Goal: Task Accomplishment & Management: Complete application form

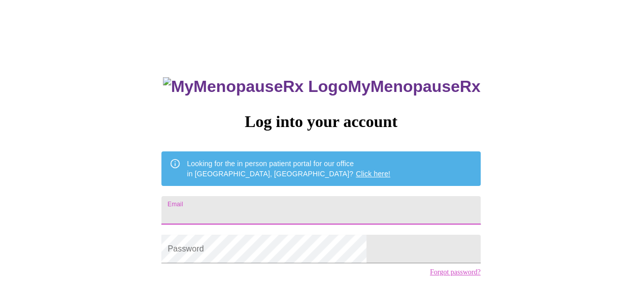
click at [316, 206] on input "Email" at bounding box center [320, 210] width 319 height 28
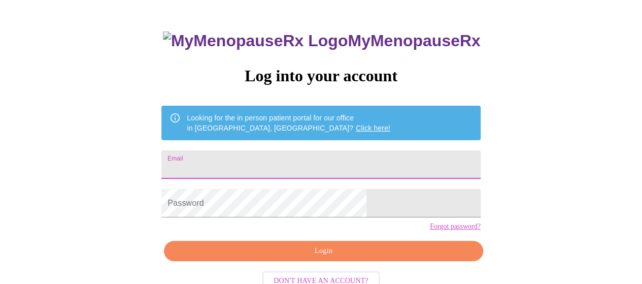
scroll to position [74, 0]
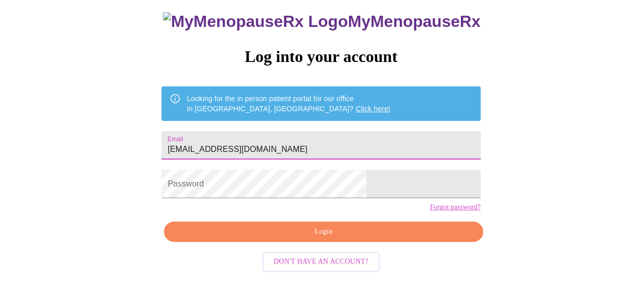
type input "[EMAIL_ADDRESS][DOMAIN_NAME]"
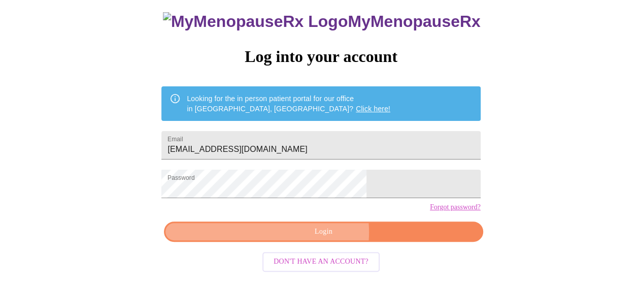
click at [316, 238] on span "Login" at bounding box center [323, 231] width 295 height 13
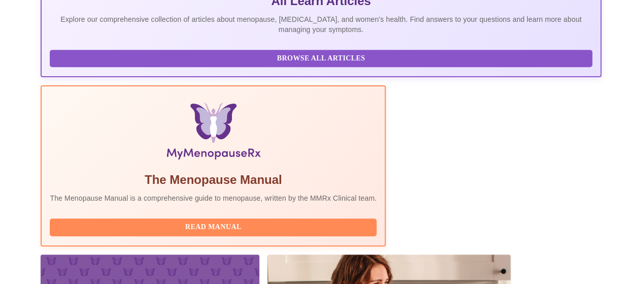
scroll to position [406, 0]
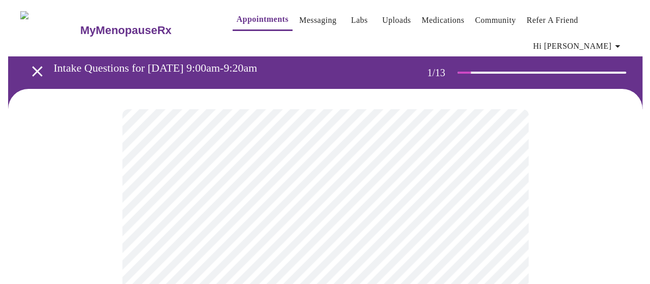
scroll to position [102, 0]
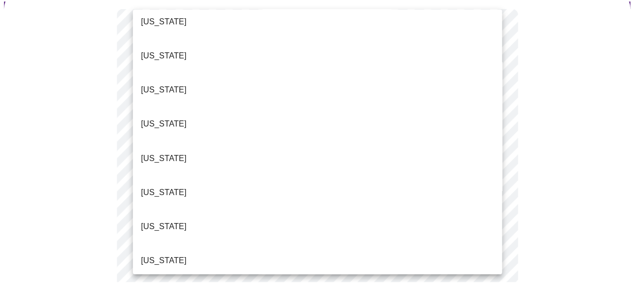
scroll to position [152, 0]
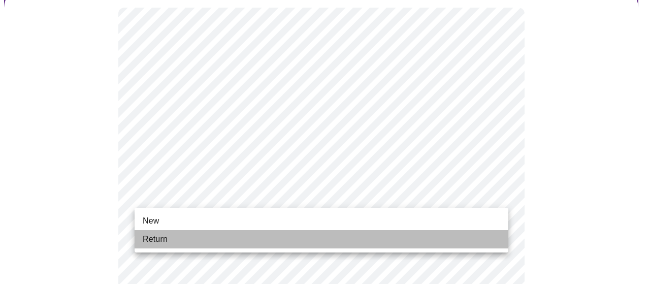
click at [396, 236] on li "Return" at bounding box center [322, 239] width 374 height 18
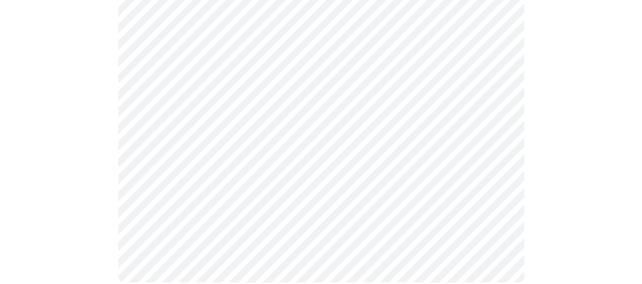
scroll to position [0, 0]
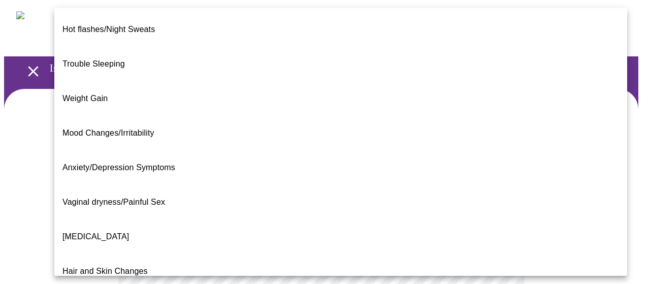
click at [24, 190] on div at bounding box center [325, 142] width 650 height 284
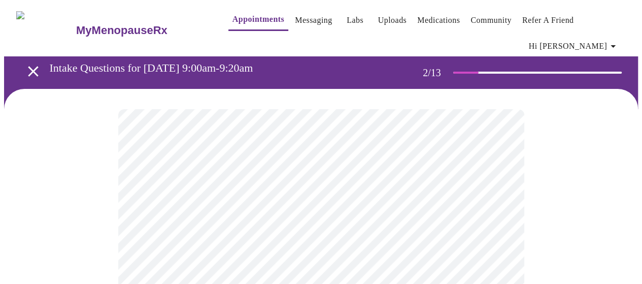
click at [302, 23] on link "Messaging" at bounding box center [313, 20] width 37 height 14
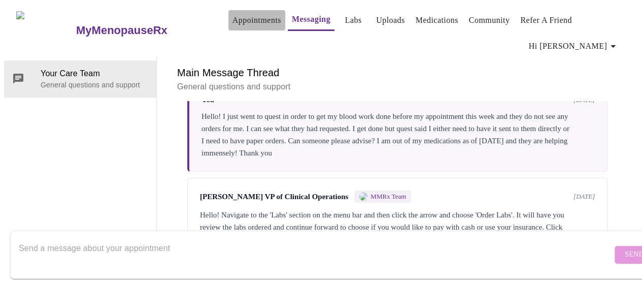
click at [245, 20] on link "Appointments" at bounding box center [257, 20] width 49 height 14
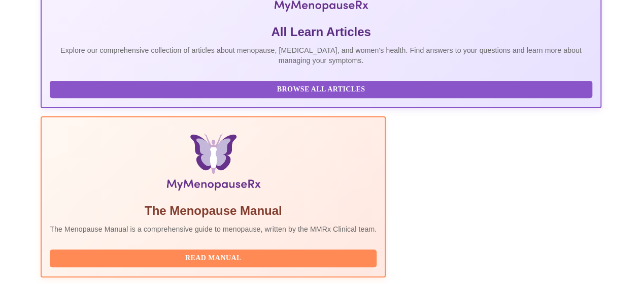
scroll to position [153, 0]
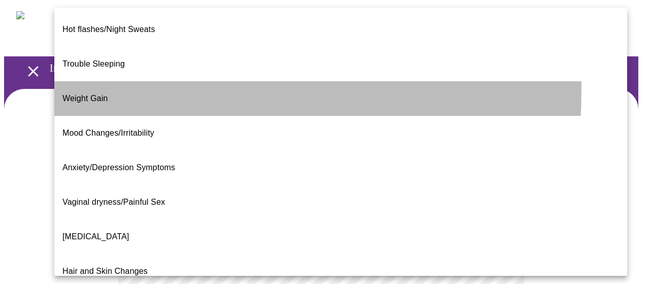
click at [95, 94] on span "Weight Gain" at bounding box center [84, 98] width 45 height 9
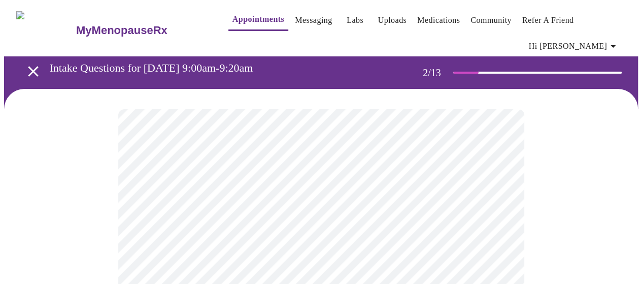
scroll to position [203, 0]
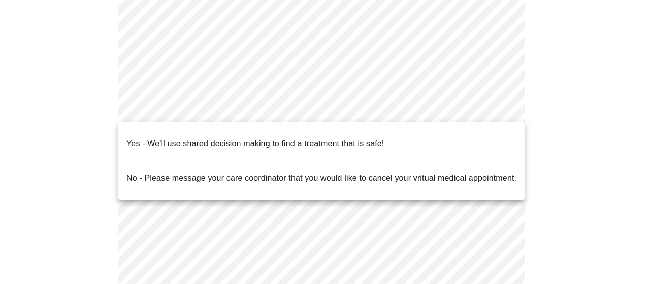
click at [406, 113] on body "MyMenopauseRx Appointments Messaging Labs Uploads Medications Community Refer a…" at bounding box center [325, 110] width 642 height 618
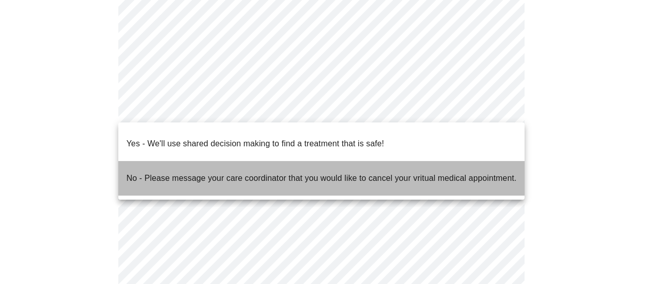
click at [337, 171] on span "No - Please message your care coordinator that you would like to cancel your vr…" at bounding box center [321, 178] width 390 height 28
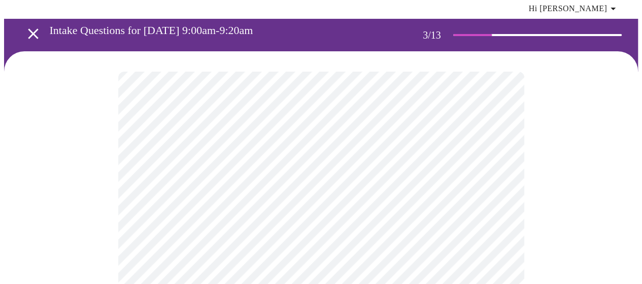
scroll to position [51, 0]
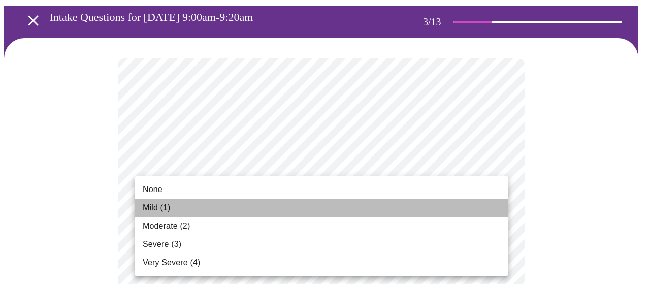
click at [401, 216] on li "Mild (1)" at bounding box center [322, 208] width 374 height 18
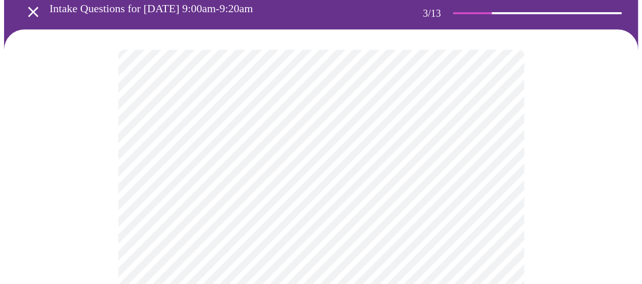
scroll to position [203, 0]
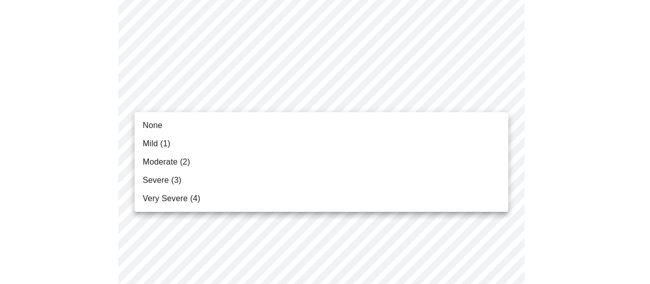
click at [419, 141] on li "Mild (1)" at bounding box center [322, 144] width 374 height 18
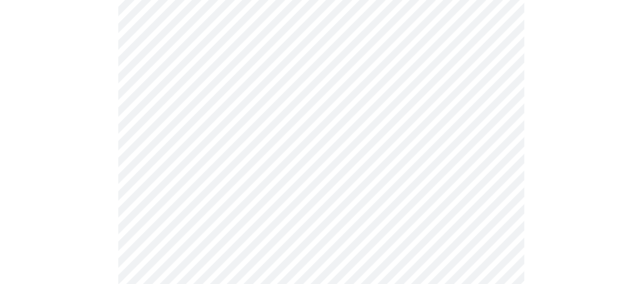
scroll to position [254, 0]
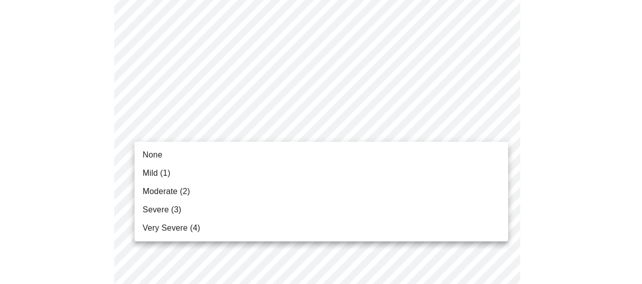
click at [423, 166] on li "Mild (1)" at bounding box center [322, 173] width 374 height 18
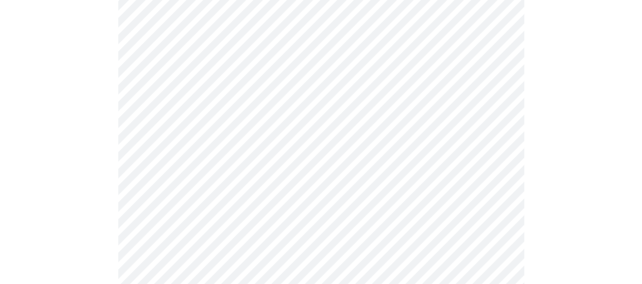
scroll to position [466, 0]
click at [400, 70] on body "MyMenopauseRx Appointments Messaging Labs Uploads Medications Community Refer a…" at bounding box center [325, 199] width 642 height 1322
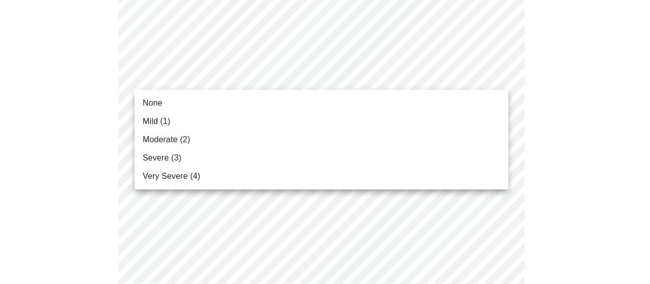
click at [324, 140] on li "Moderate (2)" at bounding box center [322, 139] width 374 height 18
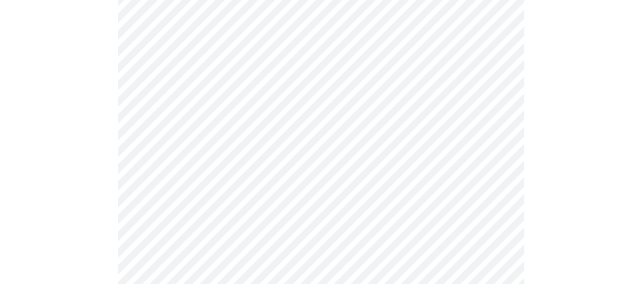
scroll to position [415, 0]
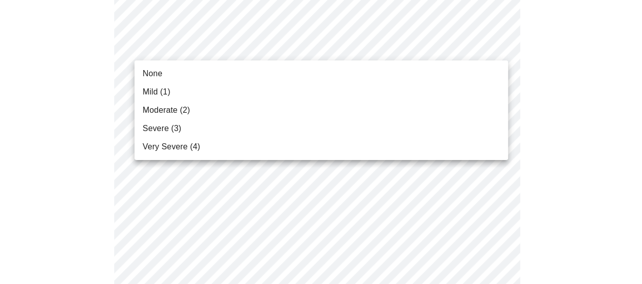
click at [327, 45] on body "MyMenopauseRx Appointments Messaging Labs Uploads Medications Community Refer a…" at bounding box center [321, 243] width 634 height 1308
click at [308, 90] on li "Mild (1)" at bounding box center [322, 92] width 374 height 18
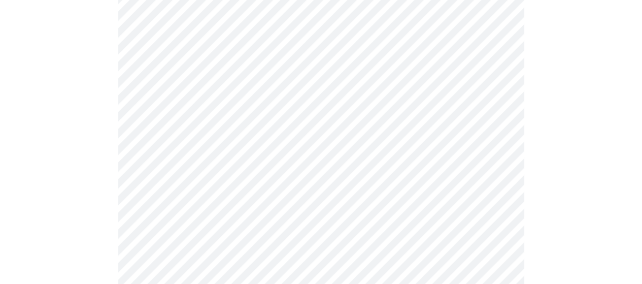
scroll to position [517, 0]
click at [438, 75] on body "MyMenopauseRx Appointments Messaging Labs Uploads Medications Community Refer a…" at bounding box center [325, 134] width 642 height 1294
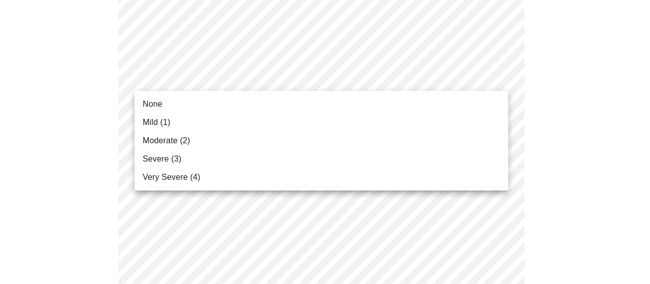
click at [421, 148] on li "Moderate (2)" at bounding box center [322, 141] width 374 height 18
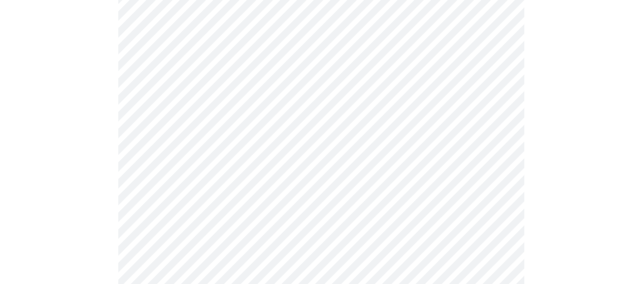
scroll to position [618, 0]
click at [376, 55] on body "MyMenopauseRx Appointments Messaging Labs Uploads Medications Community Refer a…" at bounding box center [321, 25] width 634 height 1279
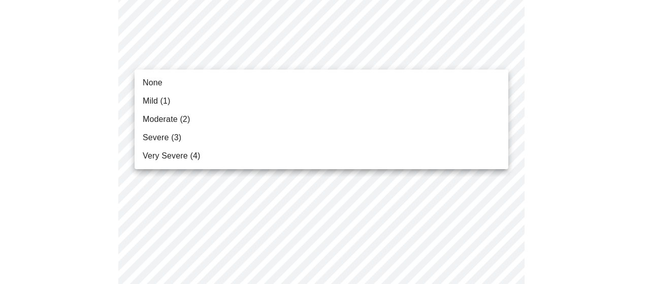
click at [351, 111] on li "Moderate (2)" at bounding box center [322, 119] width 374 height 18
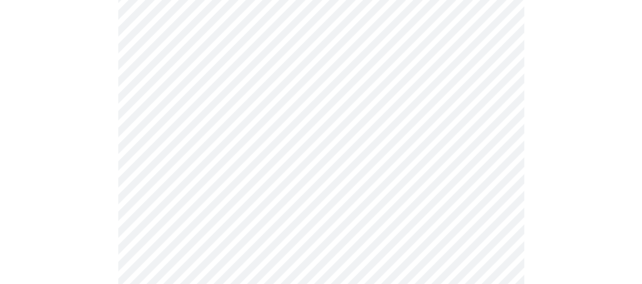
scroll to position [669, 0]
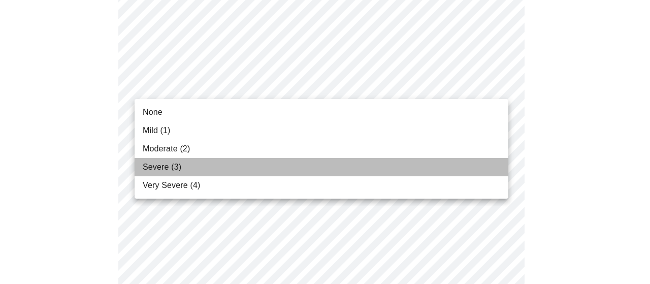
click at [343, 158] on li "Severe (3)" at bounding box center [322, 167] width 374 height 18
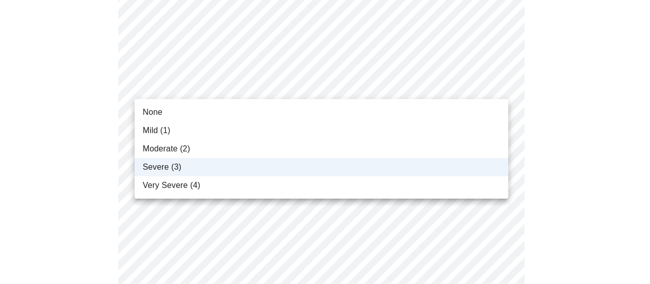
click at [327, 153] on li "Moderate (2)" at bounding box center [322, 149] width 374 height 18
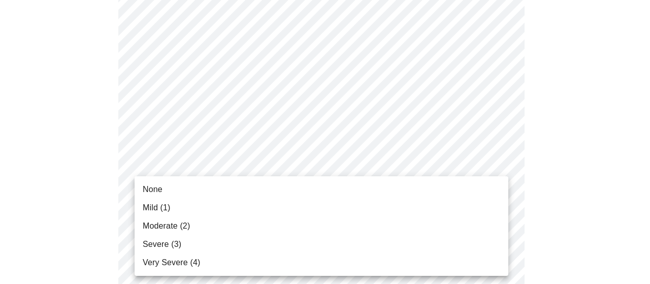
click at [371, 215] on li "Mild (1)" at bounding box center [322, 208] width 374 height 18
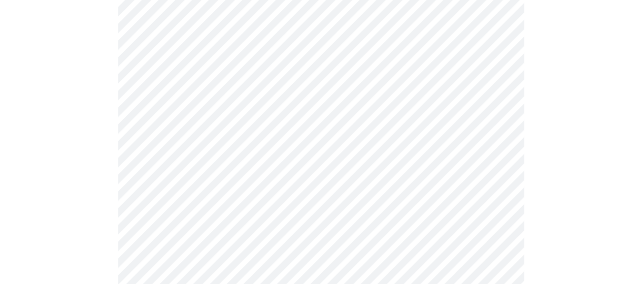
scroll to position [720, 0]
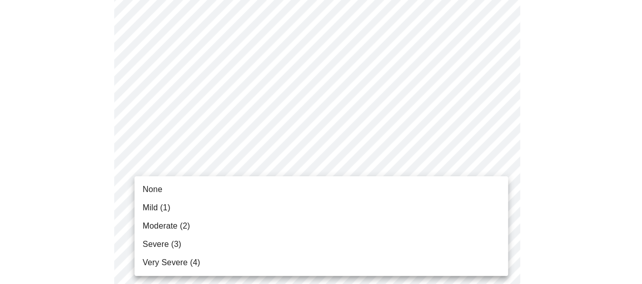
click at [447, 194] on li "None" at bounding box center [322, 189] width 374 height 18
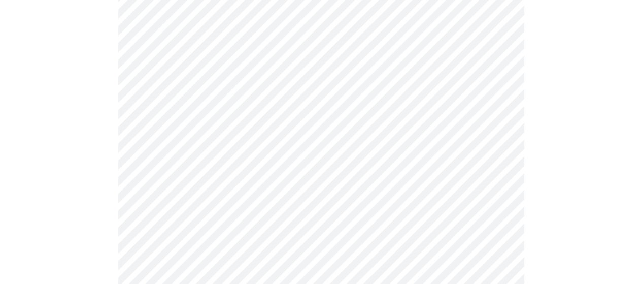
scroll to position [822, 0]
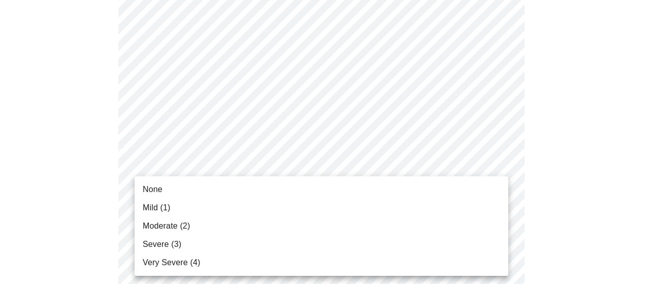
click at [416, 204] on li "Mild (1)" at bounding box center [322, 208] width 374 height 18
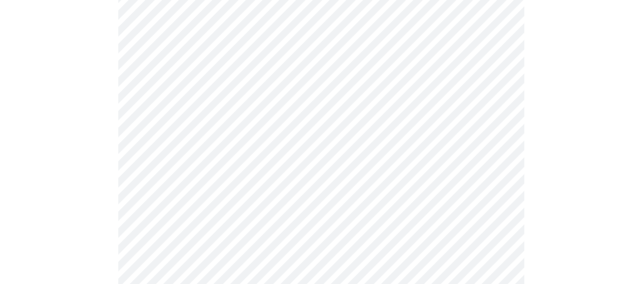
scroll to position [355, 0]
click at [327, 225] on body "MyMenopauseRx Appointments Messaging Labs Uploads Medications Community Refer a…" at bounding box center [321, 136] width 634 height 974
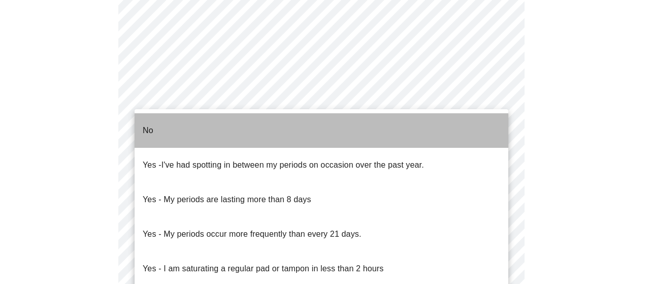
click at [286, 136] on li "No" at bounding box center [322, 130] width 374 height 35
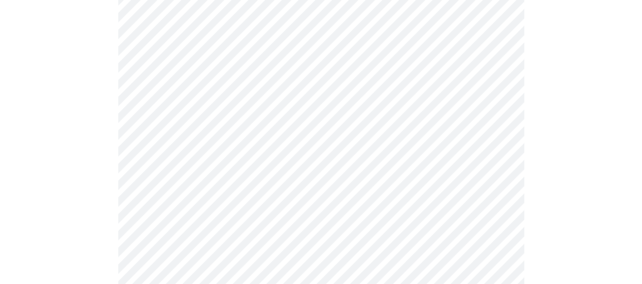
scroll to position [559, 0]
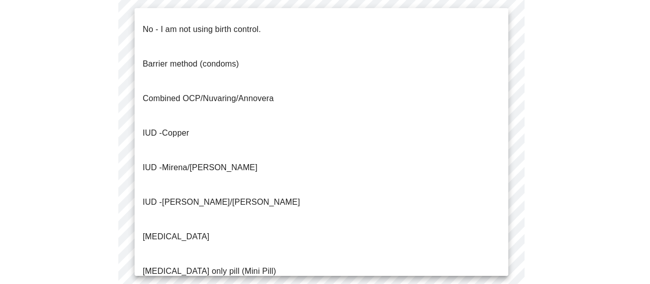
click at [283, 19] on li "No - I am not using birth control." at bounding box center [322, 29] width 374 height 35
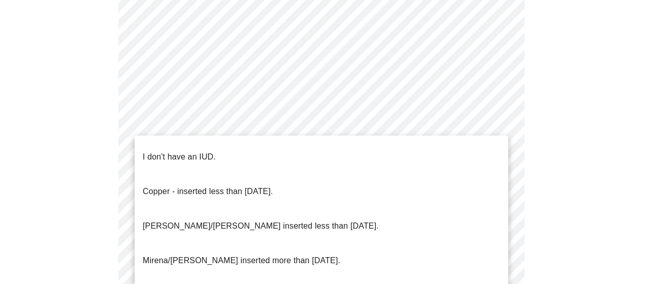
click at [445, 160] on li "I don't have an IUD." at bounding box center [322, 157] width 374 height 35
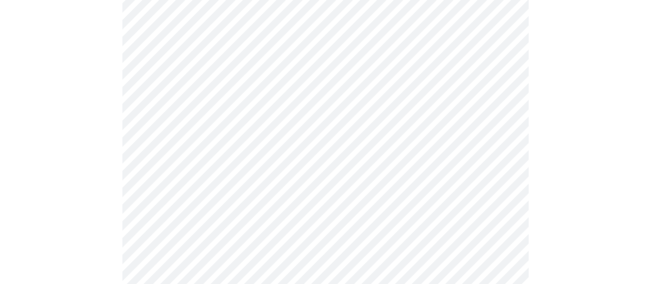
scroll to position [658, 0]
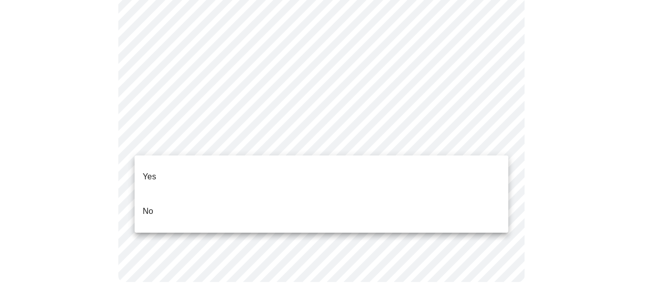
click at [367, 170] on li "Yes" at bounding box center [322, 176] width 374 height 35
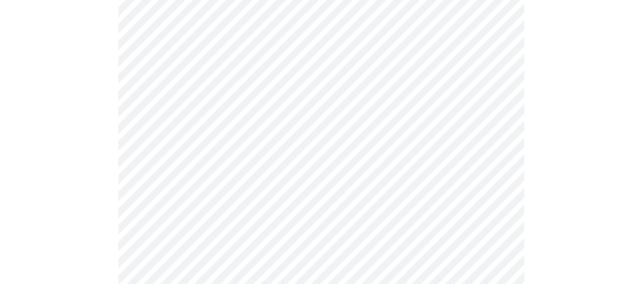
scroll to position [203, 0]
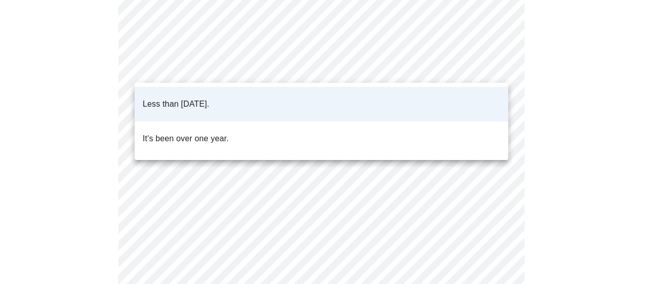
click at [482, 68] on body "MyMenopauseRx Appointments Messaging Labs Uploads Medications Community Refer a…" at bounding box center [325, 183] width 642 height 765
click at [482, 68] on div at bounding box center [325, 142] width 650 height 284
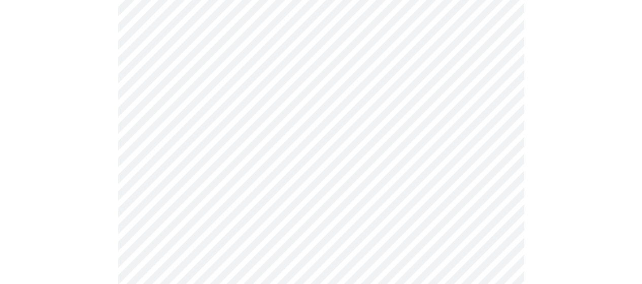
click at [559, 141] on div at bounding box center [321, 226] width 634 height 680
click at [489, 145] on body "MyMenopauseRx Appointments Messaging Labs Uploads Medications Community Refer a…" at bounding box center [325, 183] width 642 height 765
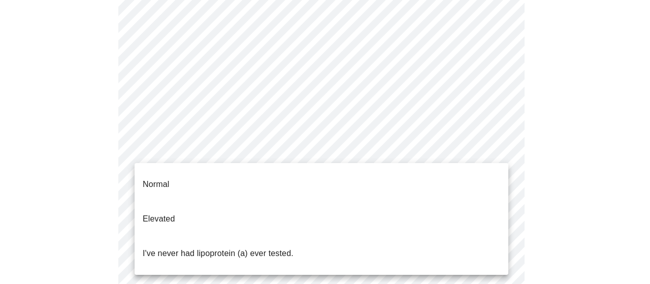
click at [333, 240] on li "I've never had lipoprotein (a) ever tested." at bounding box center [322, 253] width 374 height 35
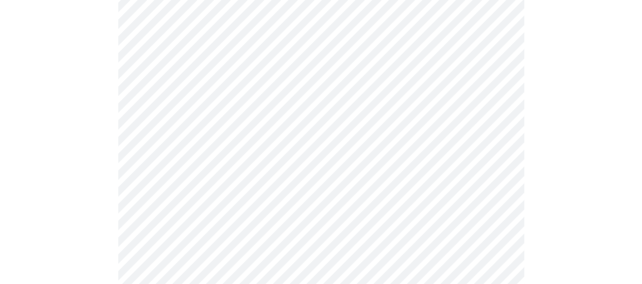
scroll to position [2640, 0]
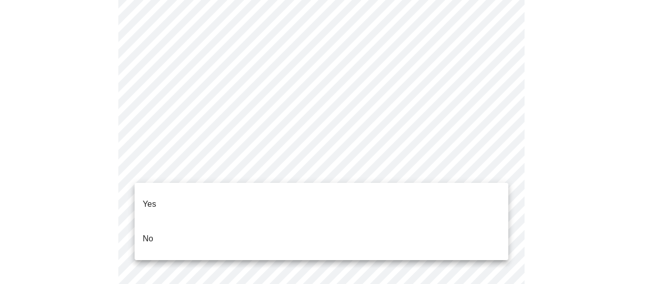
click at [295, 222] on li "No" at bounding box center [322, 238] width 374 height 35
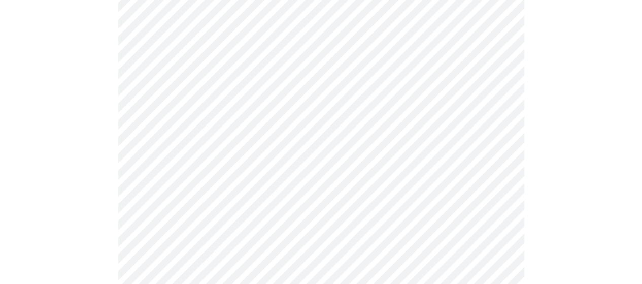
scroll to position [508, 0]
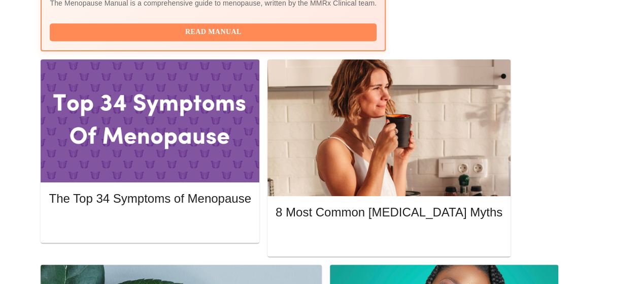
scroll to position [458, 0]
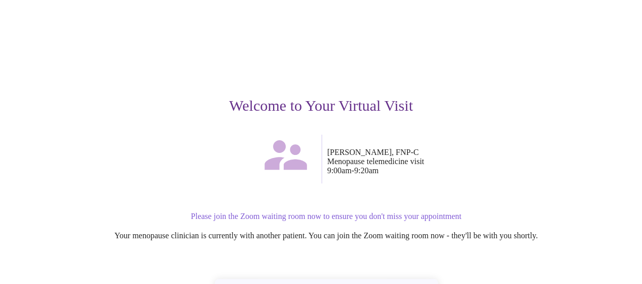
scroll to position [139, 0]
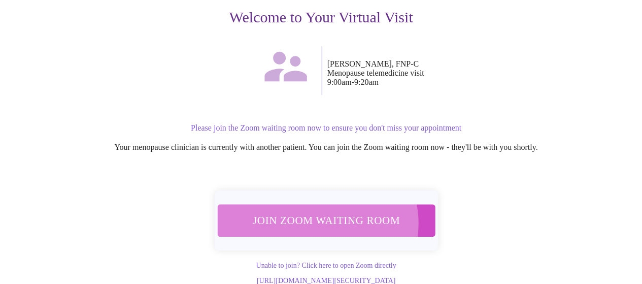
click at [319, 211] on span "Join Zoom Waiting Room" at bounding box center [326, 220] width 191 height 19
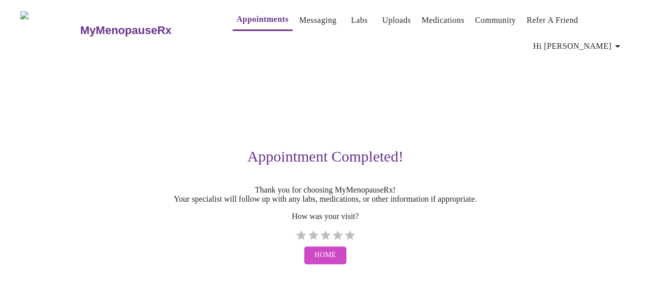
scroll to position [0, 0]
